Goal: Information Seeking & Learning: Find specific page/section

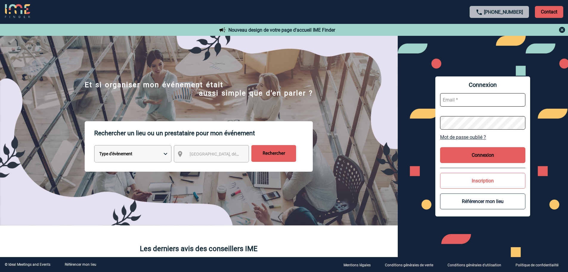
type input "vboeringer@ime-groupe.com"
click at [467, 154] on button "Connexion" at bounding box center [482, 155] width 85 height 16
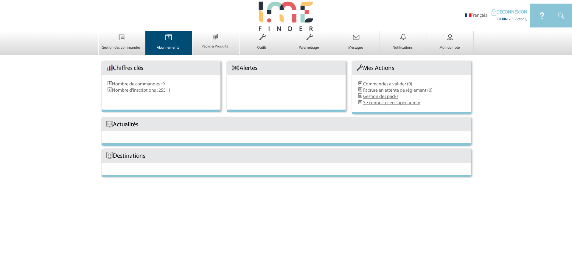
click at [176, 42] on img at bounding box center [168, 37] width 24 height 13
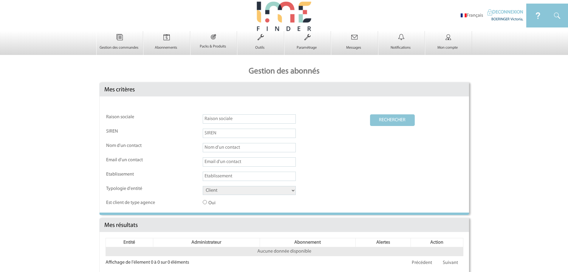
click at [234, 191] on select "Client Fournisseur Agence Promoteur Genius Backoffice" at bounding box center [249, 190] width 93 height 9
select select "AGENCE"
click at [203, 186] on select "Client Fournisseur Agence Promoteur Genius Backoffice" at bounding box center [249, 190] width 93 height 9
click at [386, 116] on button "RECHERCHER" at bounding box center [392, 120] width 45 height 12
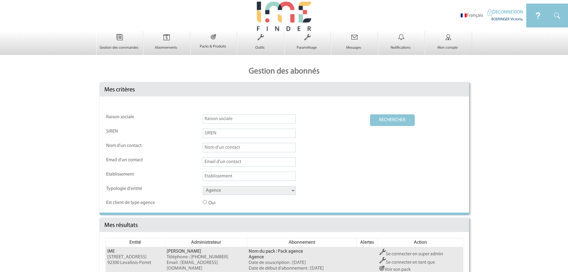
drag, startPoint x: 413, startPoint y: 250, endPoint x: 393, endPoint y: 243, distance: 21.4
click at [413, 250] on td "Se connecter en super admin Se connecter en tant que Voir son pack Suspendre l'…" at bounding box center [420, 273] width 85 height 52
click at [393, 256] on link "Se connecter en super admin" at bounding box center [411, 253] width 64 height 5
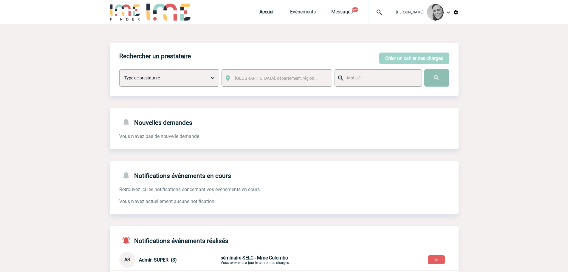
click at [432, 77] on input "image" at bounding box center [436, 77] width 25 height 17
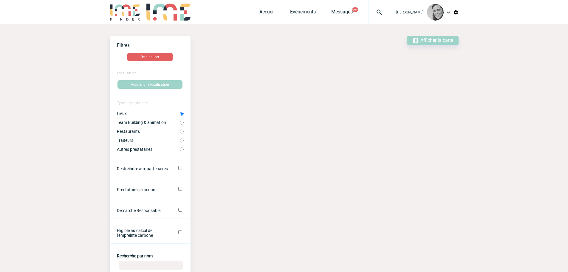
click at [144, 148] on label "Autres prestataires" at bounding box center [148, 149] width 63 height 5
click at [180, 148] on input "Autres prestataires" at bounding box center [182, 149] width 4 height 4
radio input "true"
click at [134, 123] on label "Team Building & animation" at bounding box center [148, 122] width 63 height 5
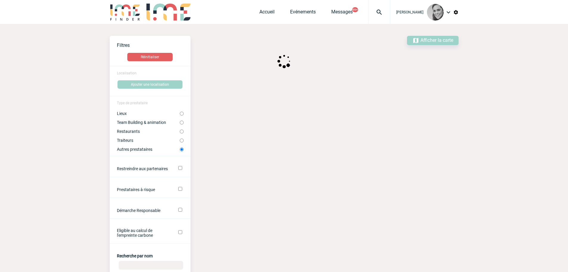
click at [180, 123] on input "Team Building & animation" at bounding box center [182, 122] width 4 height 4
radio input "true"
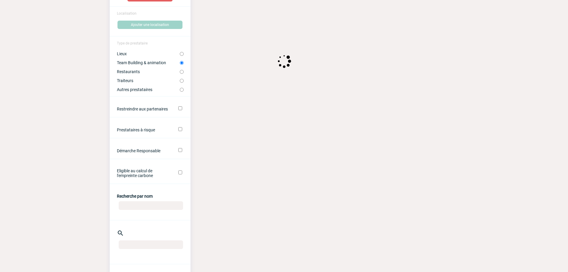
click at [145, 205] on input "Recherche par nom" at bounding box center [151, 205] width 64 height 9
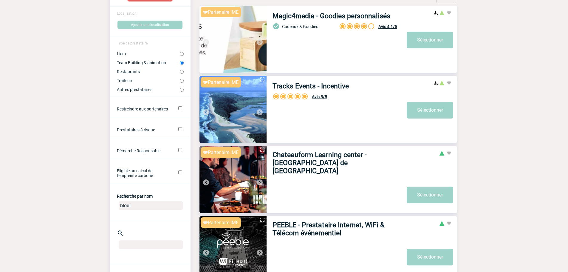
type input "blouin"
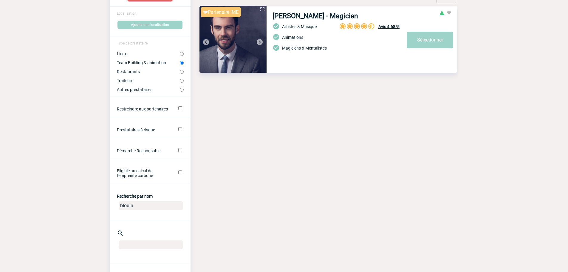
click at [257, 40] on img at bounding box center [259, 41] width 7 height 7
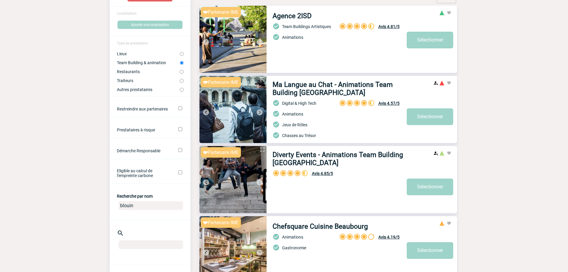
click at [257, 40] on img at bounding box center [259, 41] width 7 height 7
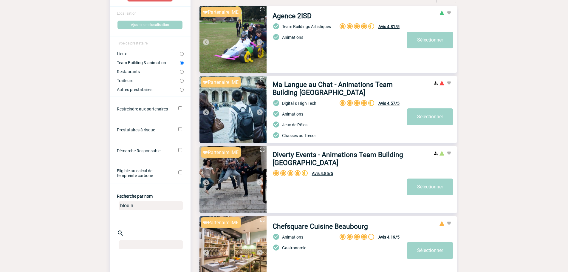
click at [147, 207] on input "blouin" at bounding box center [151, 205] width 64 height 9
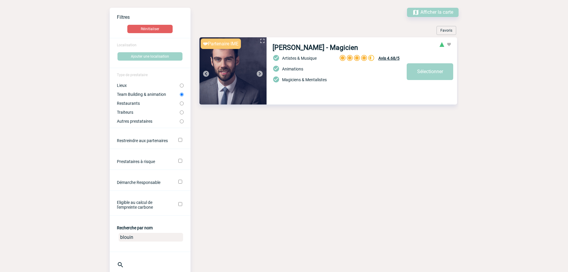
scroll to position [0, 0]
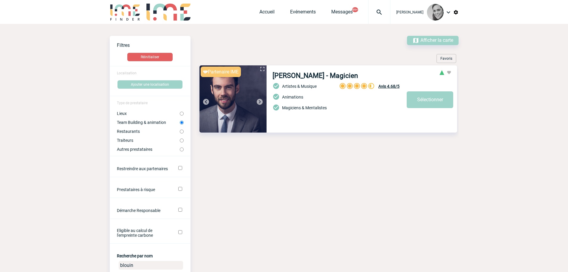
click at [260, 100] on img at bounding box center [259, 101] width 7 height 7
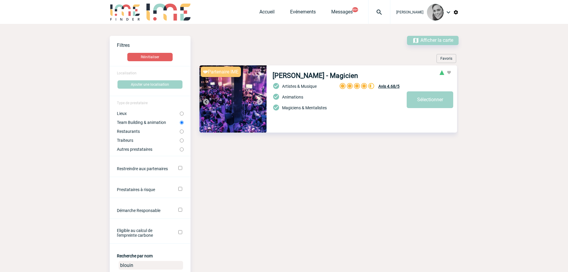
click at [260, 100] on img at bounding box center [259, 101] width 7 height 7
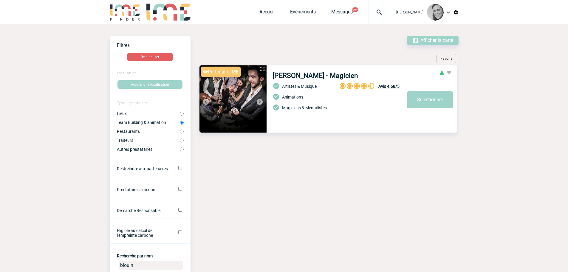
click at [260, 100] on img at bounding box center [259, 101] width 7 height 7
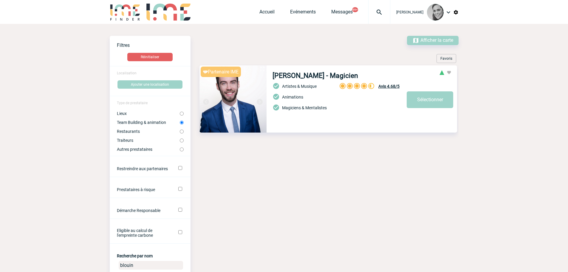
click at [260, 100] on img at bounding box center [259, 101] width 7 height 7
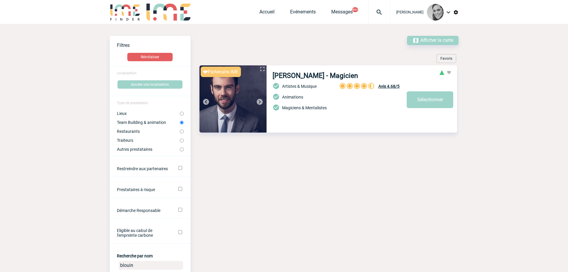
click at [260, 100] on img at bounding box center [259, 101] width 7 height 7
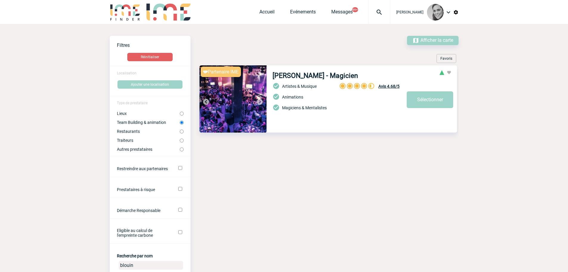
click at [260, 100] on img at bounding box center [259, 101] width 7 height 7
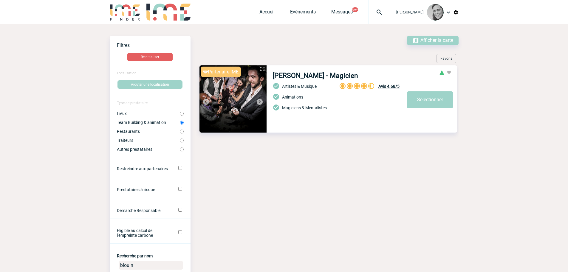
click at [260, 100] on img at bounding box center [259, 101] width 7 height 7
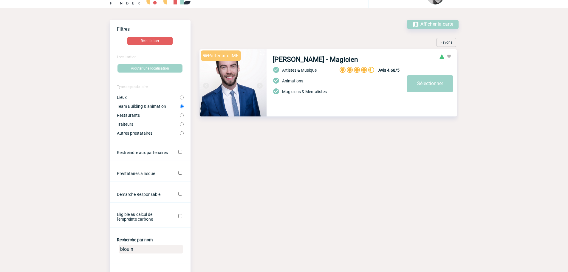
scroll to position [30, 0]
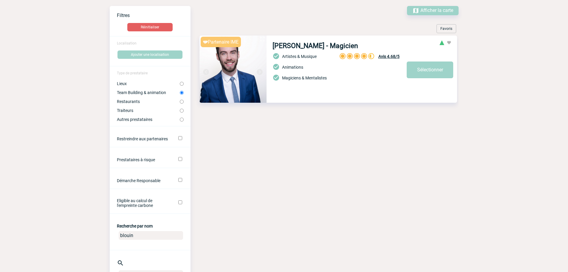
click at [142, 238] on input "blouin" at bounding box center [151, 235] width 64 height 9
type input "blind t"
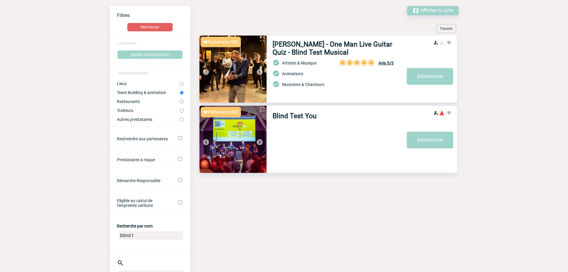
click at [261, 137] on img at bounding box center [232, 139] width 67 height 67
click at [260, 69] on img at bounding box center [259, 71] width 7 height 7
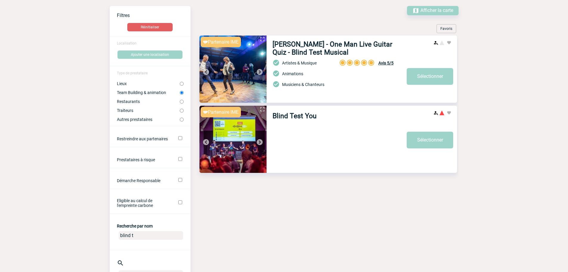
click at [258, 72] on img at bounding box center [259, 71] width 7 height 7
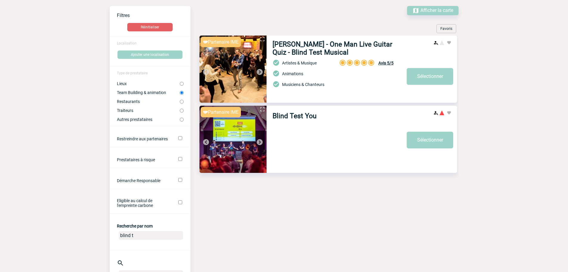
click at [258, 72] on img at bounding box center [259, 71] width 7 height 7
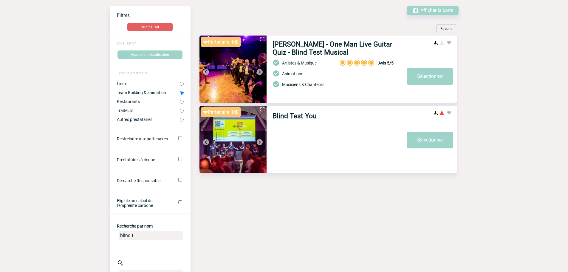
click at [258, 72] on img at bounding box center [259, 71] width 7 height 7
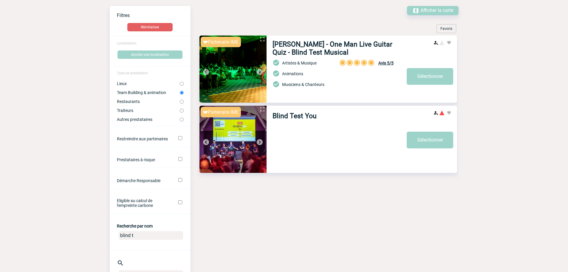
click at [258, 72] on img at bounding box center [259, 71] width 7 height 7
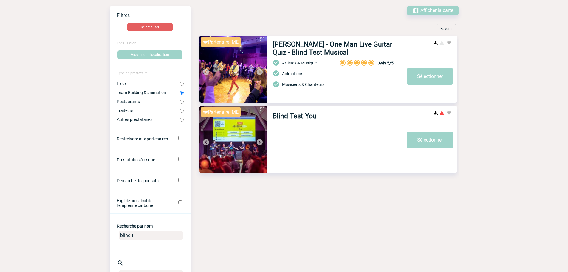
click at [258, 72] on img at bounding box center [259, 71] width 7 height 7
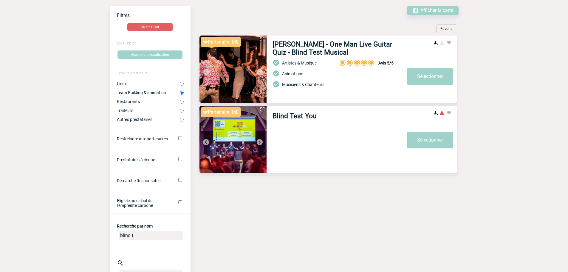
click at [258, 72] on img at bounding box center [259, 71] width 7 height 7
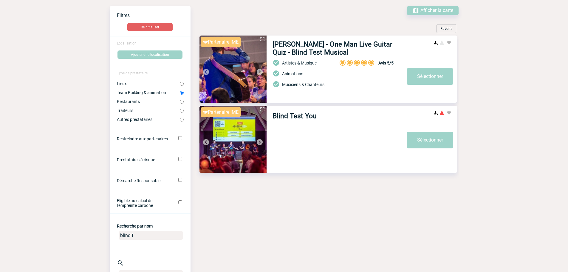
click at [258, 72] on img at bounding box center [259, 71] width 7 height 7
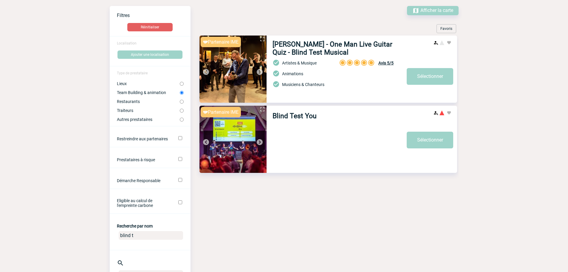
click at [258, 72] on img at bounding box center [259, 71] width 7 height 7
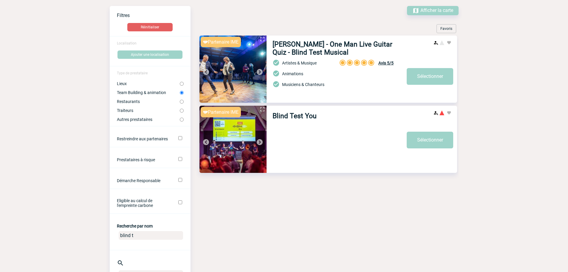
click at [258, 72] on img at bounding box center [259, 71] width 7 height 7
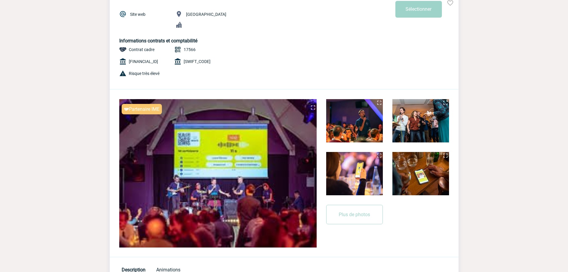
scroll to position [60, 0]
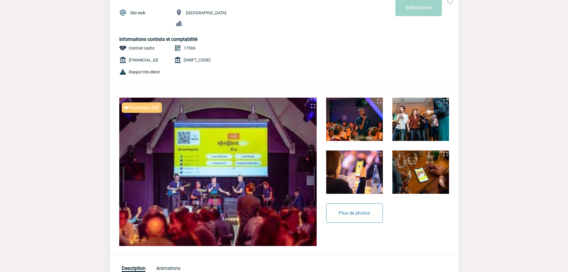
click at [356, 218] on button "Plus de photos" at bounding box center [354, 212] width 57 height 19
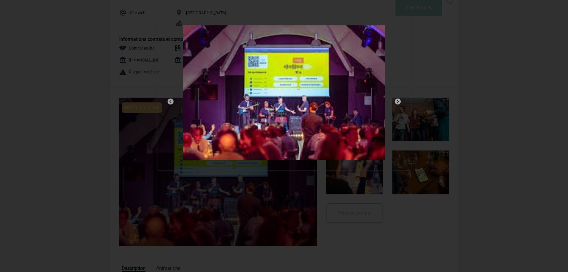
click at [400, 102] on img at bounding box center [397, 101] width 7 height 7
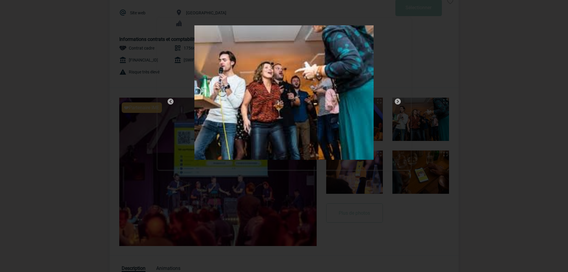
click at [399, 102] on img at bounding box center [397, 101] width 7 height 7
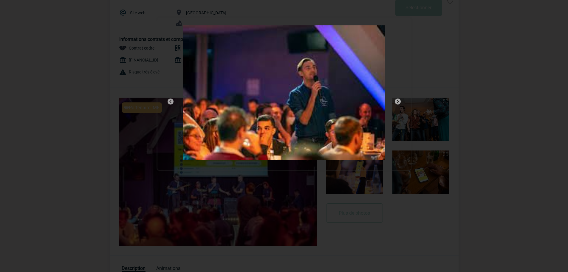
click at [399, 102] on img at bounding box center [397, 101] width 7 height 7
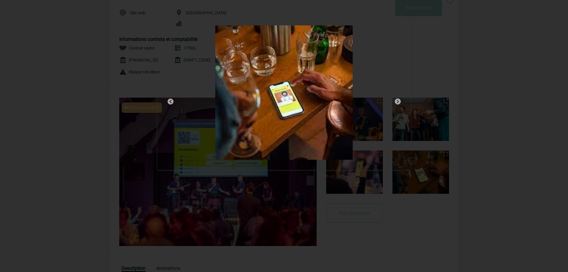
click at [399, 102] on img at bounding box center [397, 101] width 7 height 7
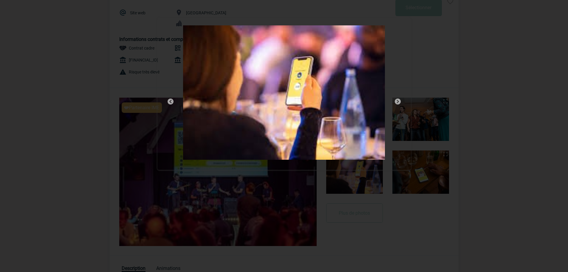
click at [399, 102] on img at bounding box center [397, 101] width 7 height 7
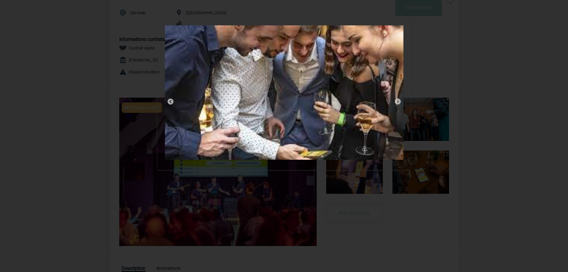
click at [399, 102] on img at bounding box center [397, 101] width 7 height 7
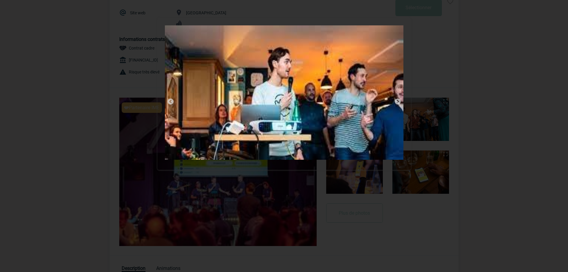
click at [399, 102] on img at bounding box center [397, 101] width 7 height 7
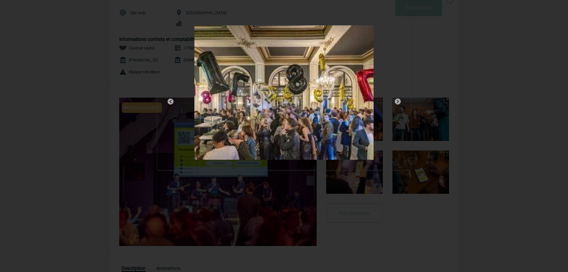
click at [172, 101] on img at bounding box center [170, 101] width 7 height 7
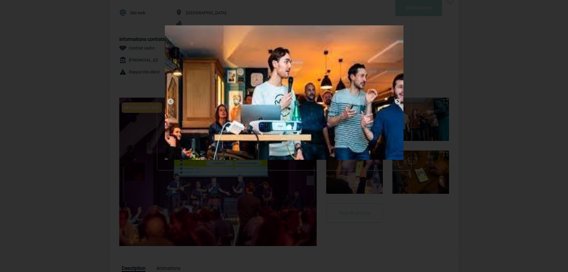
click at [398, 100] on img at bounding box center [397, 101] width 7 height 7
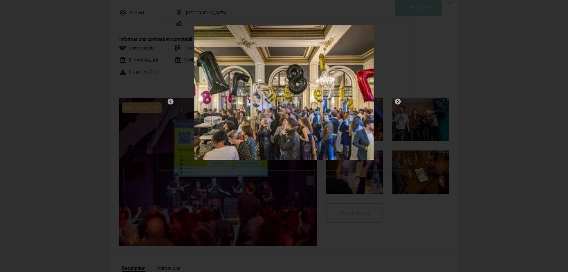
click at [397, 100] on img at bounding box center [397, 101] width 7 height 7
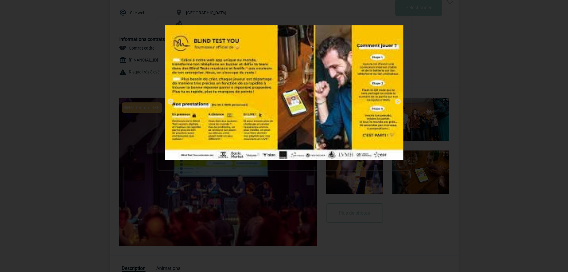
click at [397, 100] on img at bounding box center [397, 101] width 7 height 7
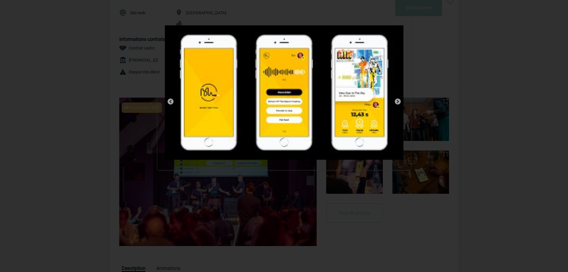
click at [397, 100] on img at bounding box center [397, 101] width 7 height 7
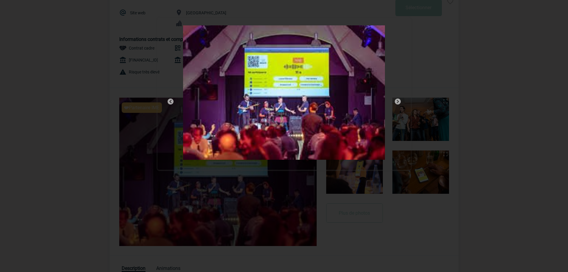
click at [397, 100] on img at bounding box center [397, 101] width 7 height 7
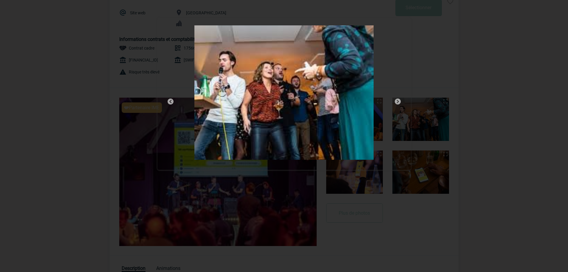
click at [526, 5] on div at bounding box center [284, 136] width 568 height 272
